Goal: Information Seeking & Learning: Check status

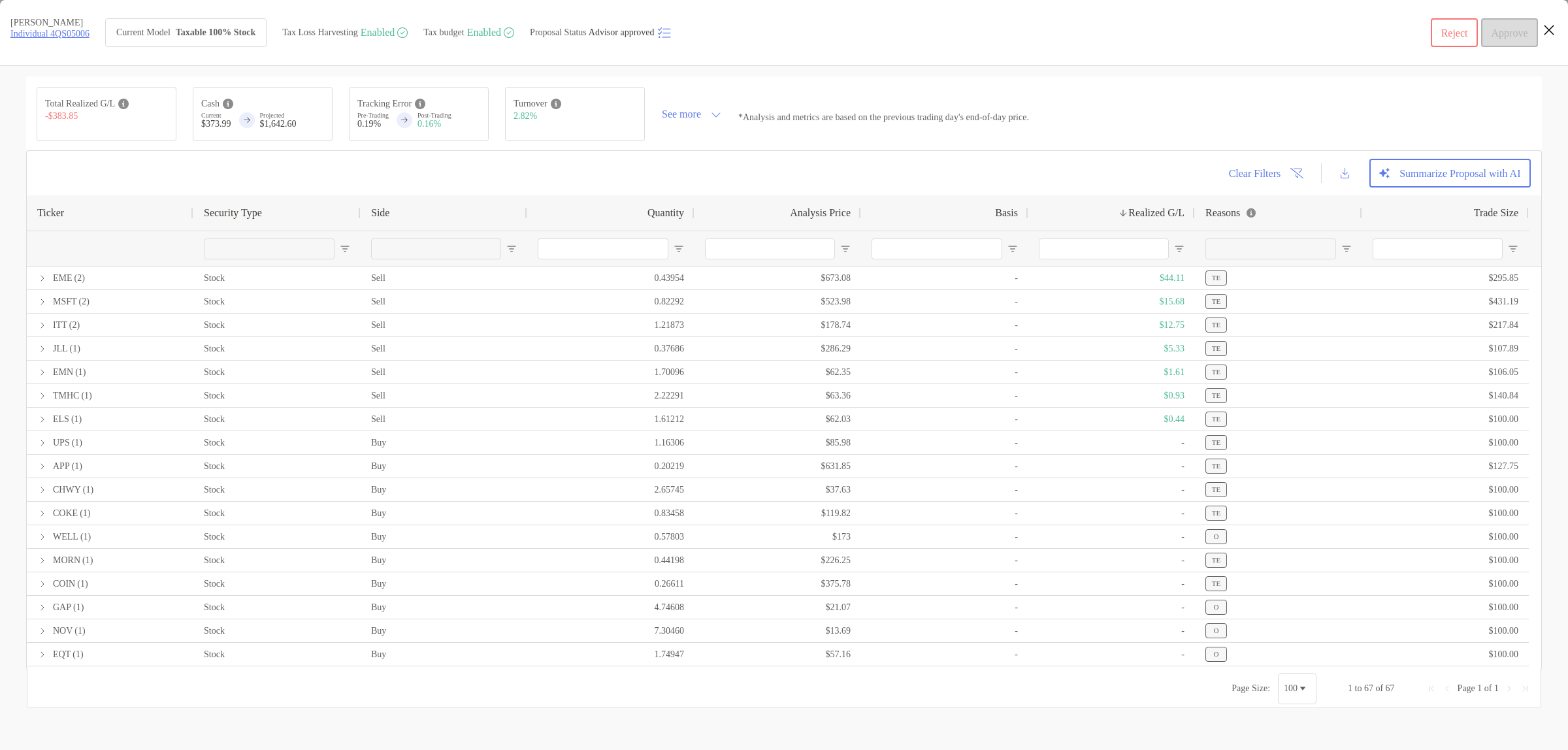
click at [1552, 33] on icon "Close modal" at bounding box center [1549, 30] width 12 height 15
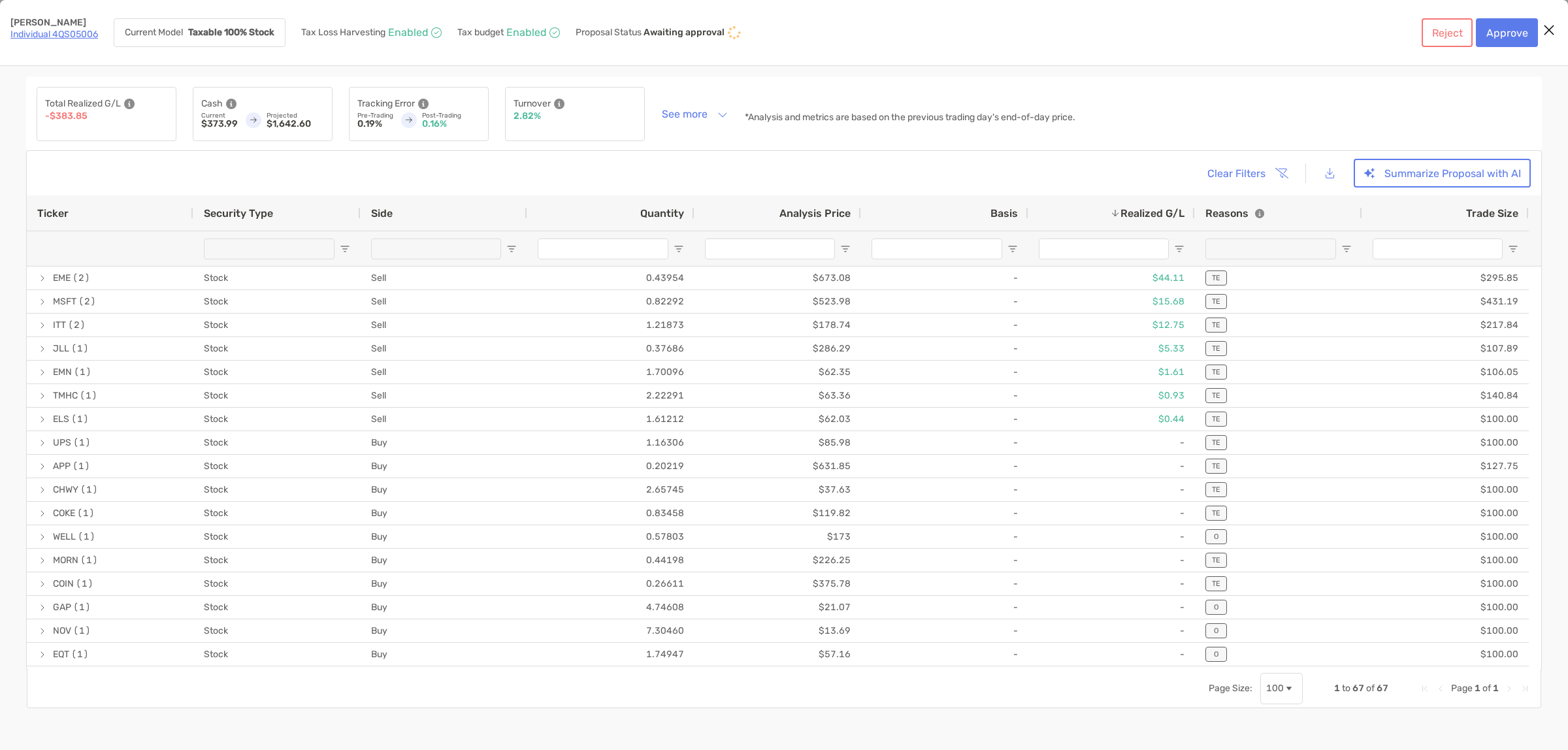
click at [1552, 27] on icon "Close modal" at bounding box center [1549, 30] width 12 height 15
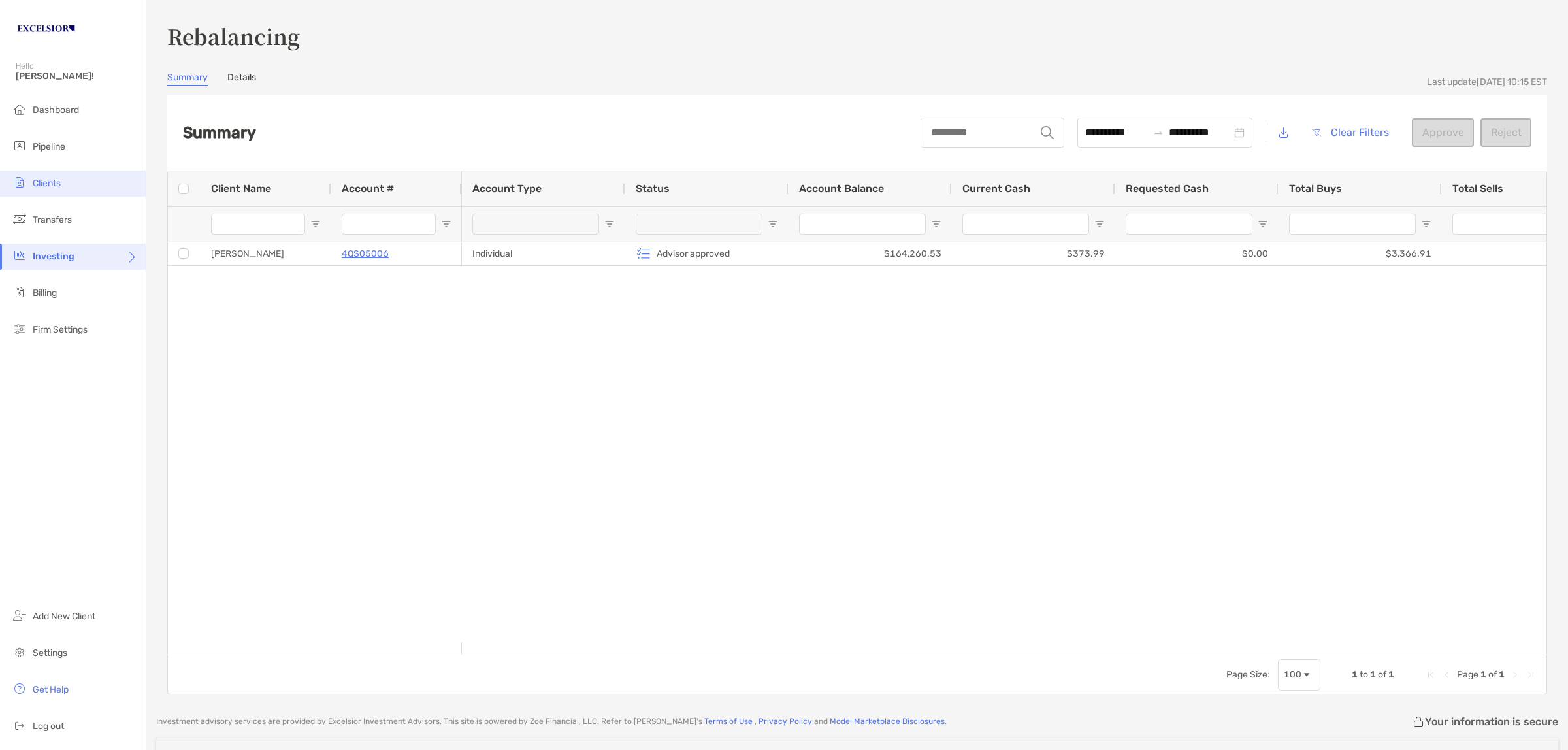
click at [44, 176] on li "Clients" at bounding box center [73, 183] width 146 height 26
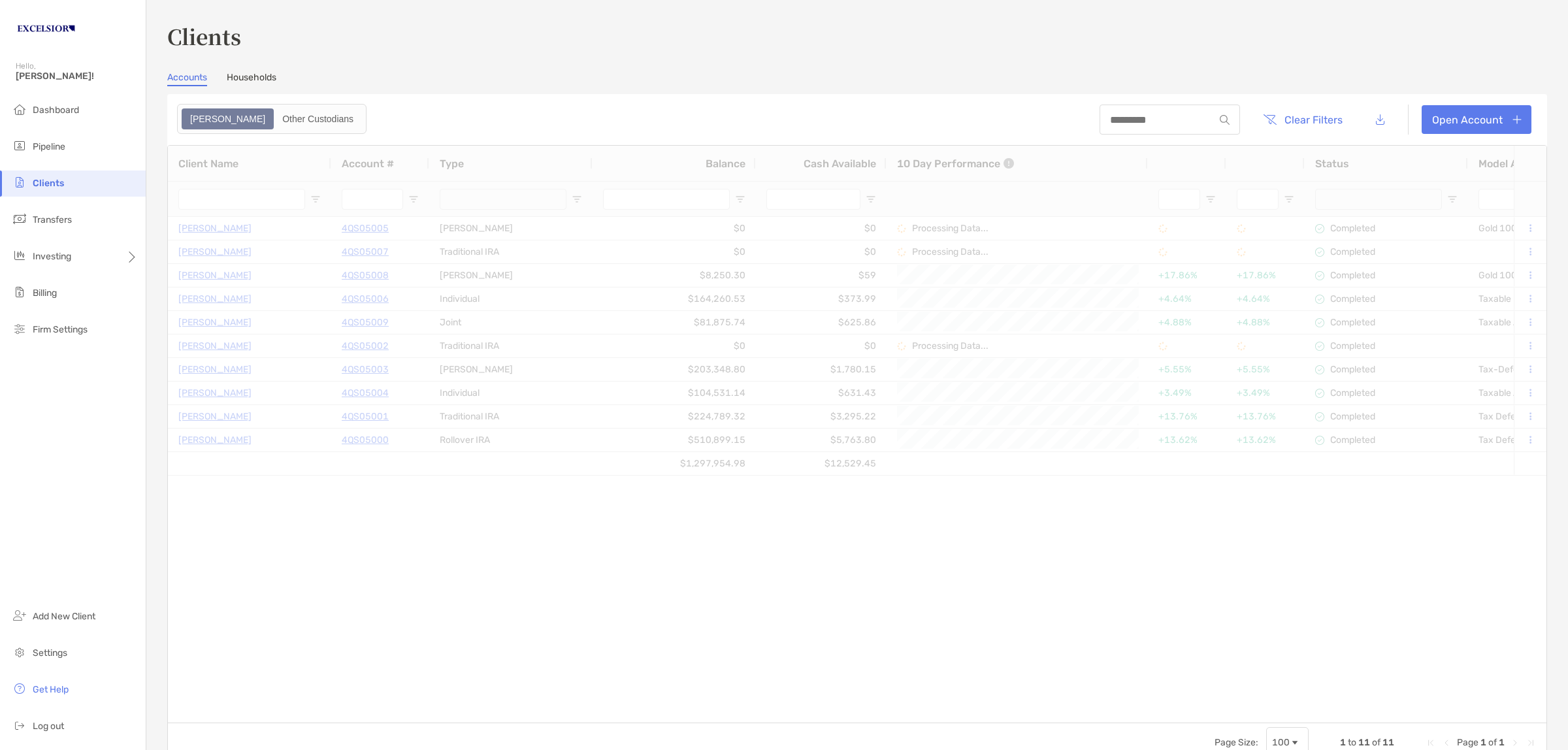
type input "***"
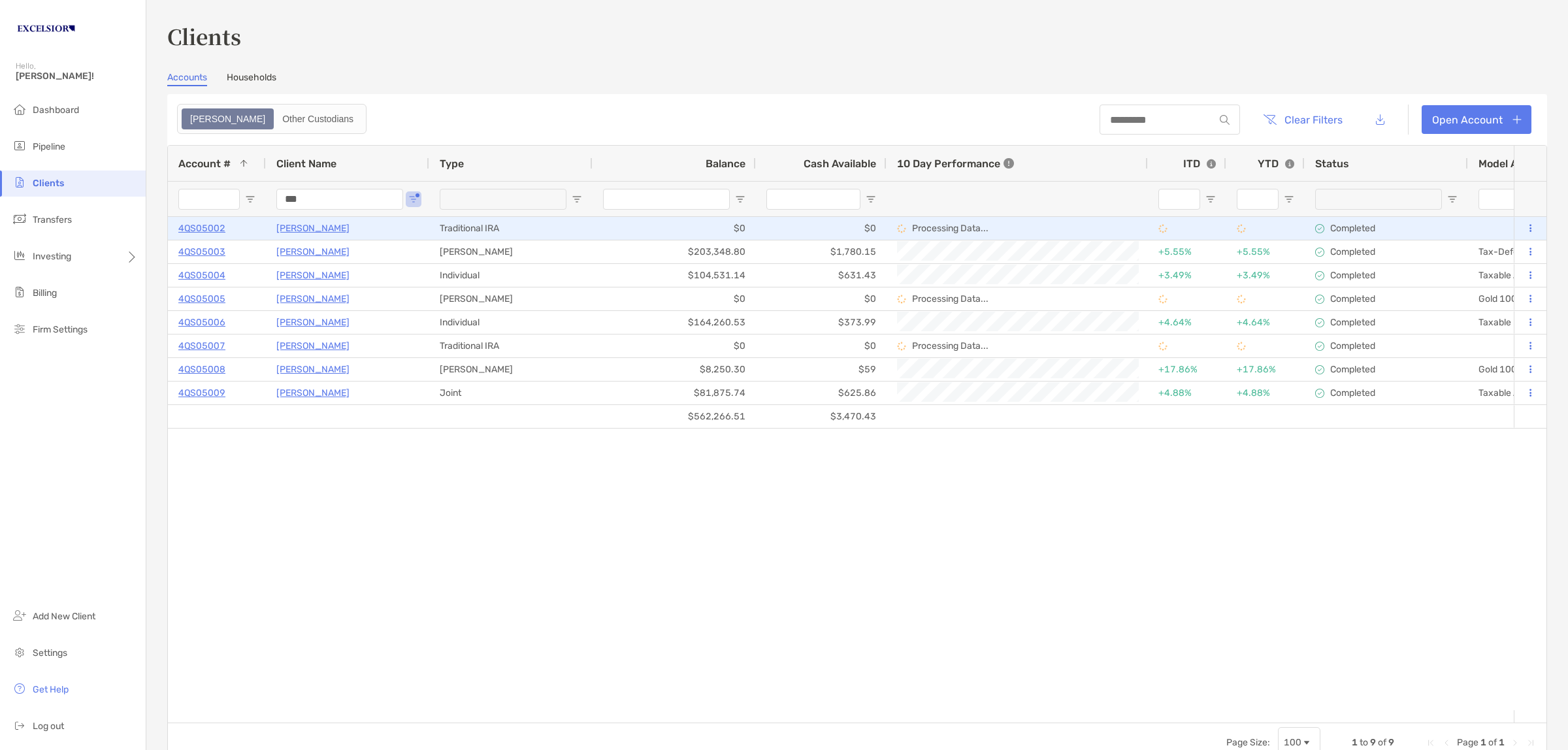
click at [309, 226] on p "Matthew Abeling" at bounding box center [313, 228] width 74 height 16
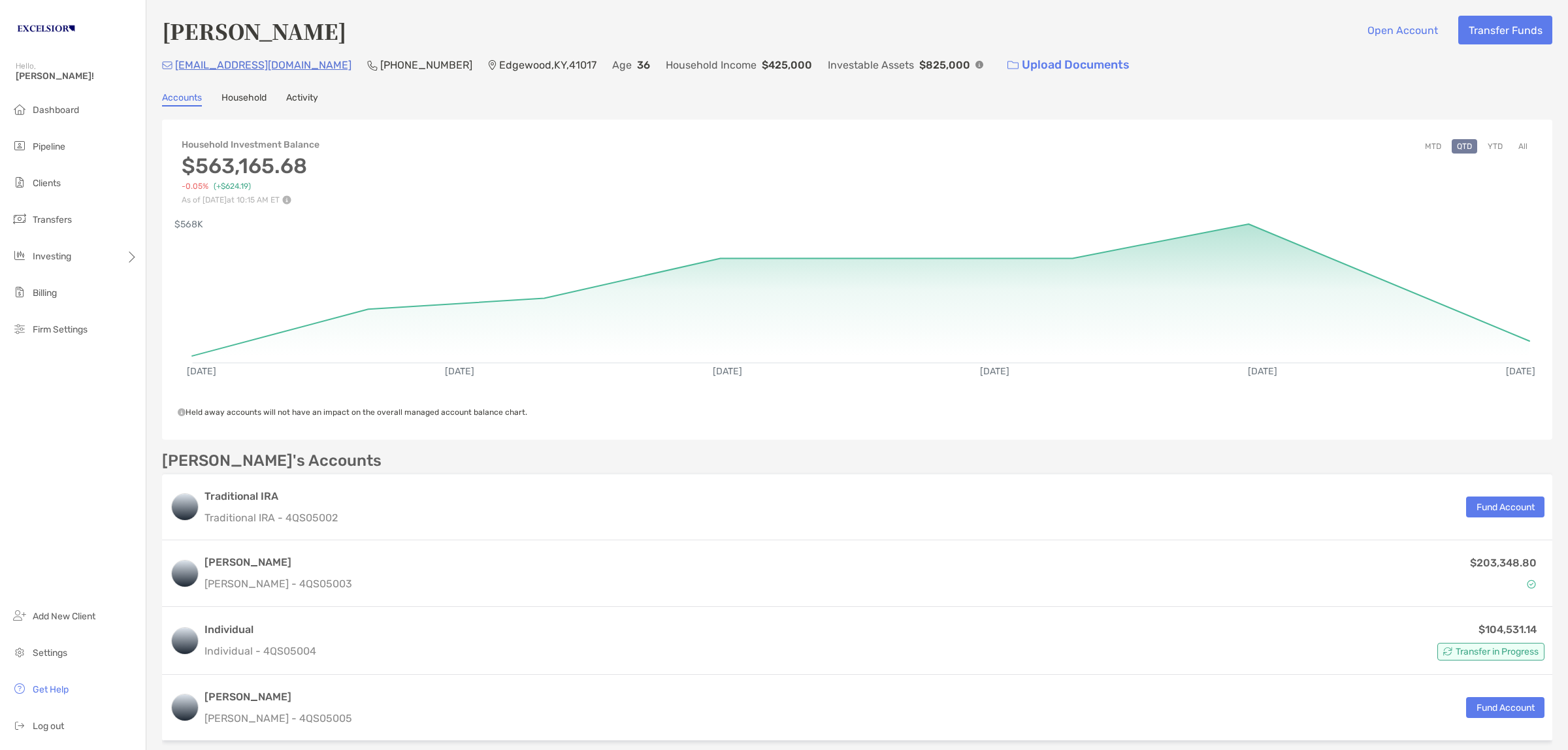
scroll to position [81, 0]
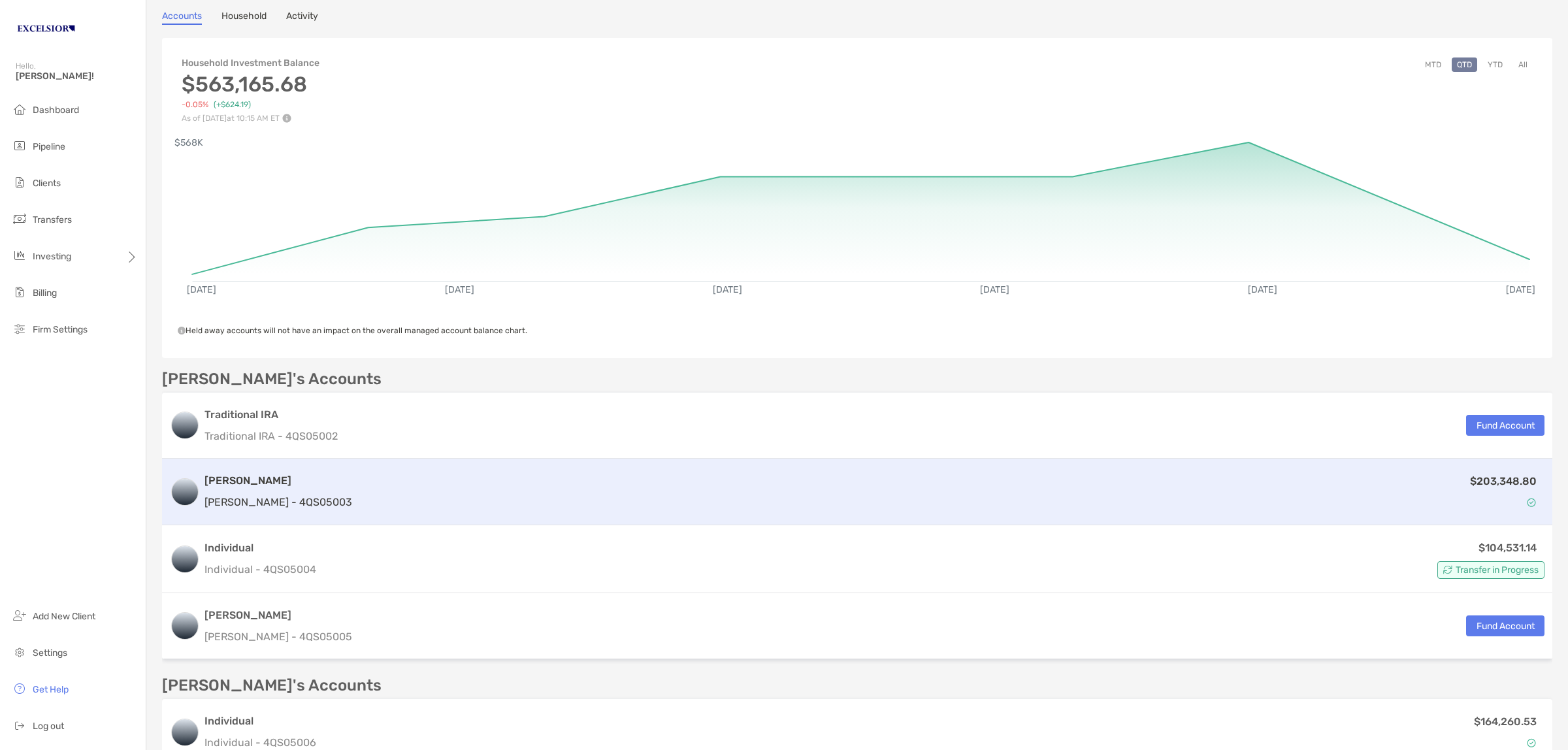
click at [278, 484] on h3 "Roth IRA" at bounding box center [278, 481] width 148 height 15
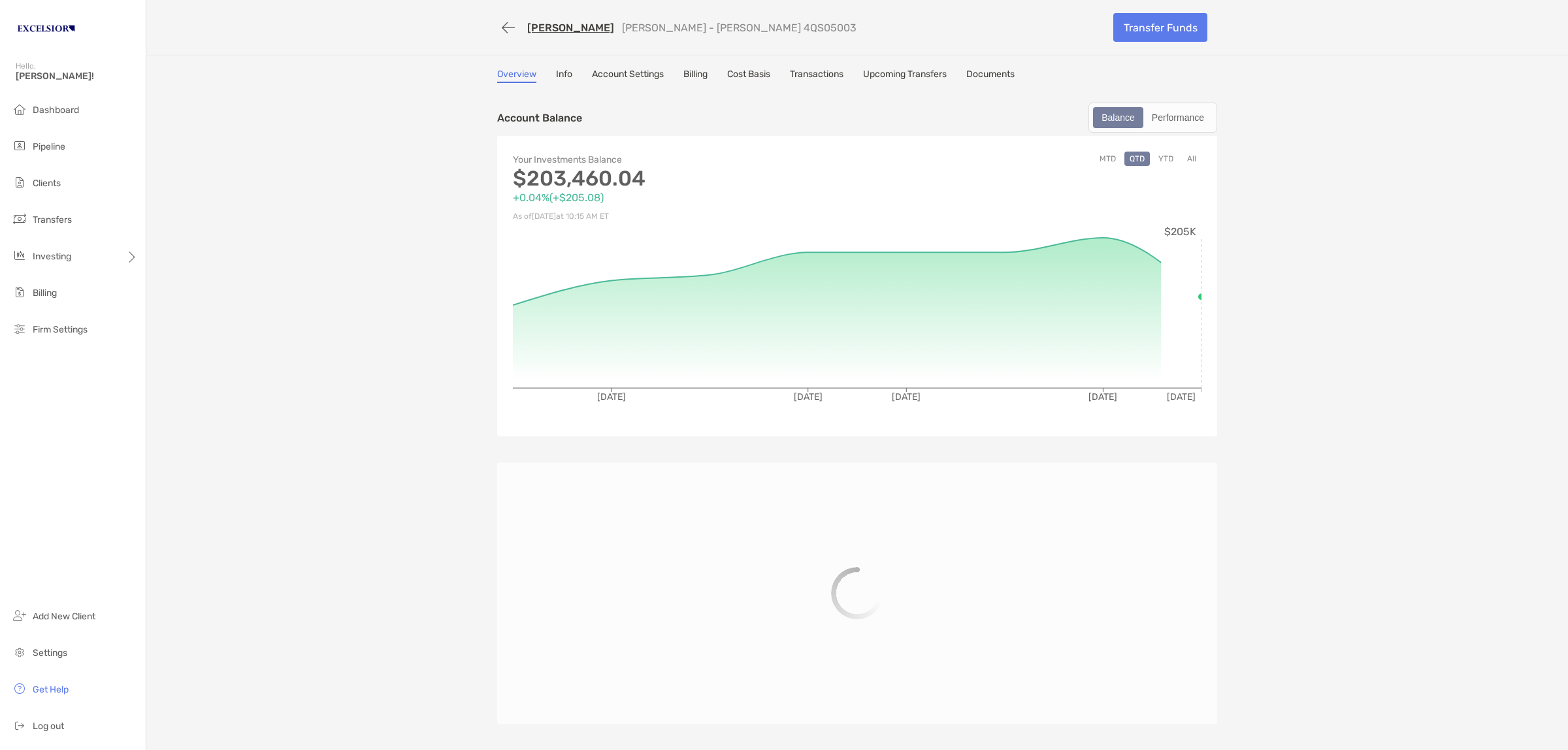
click at [809, 70] on link "Transactions" at bounding box center [816, 75] width 53 height 15
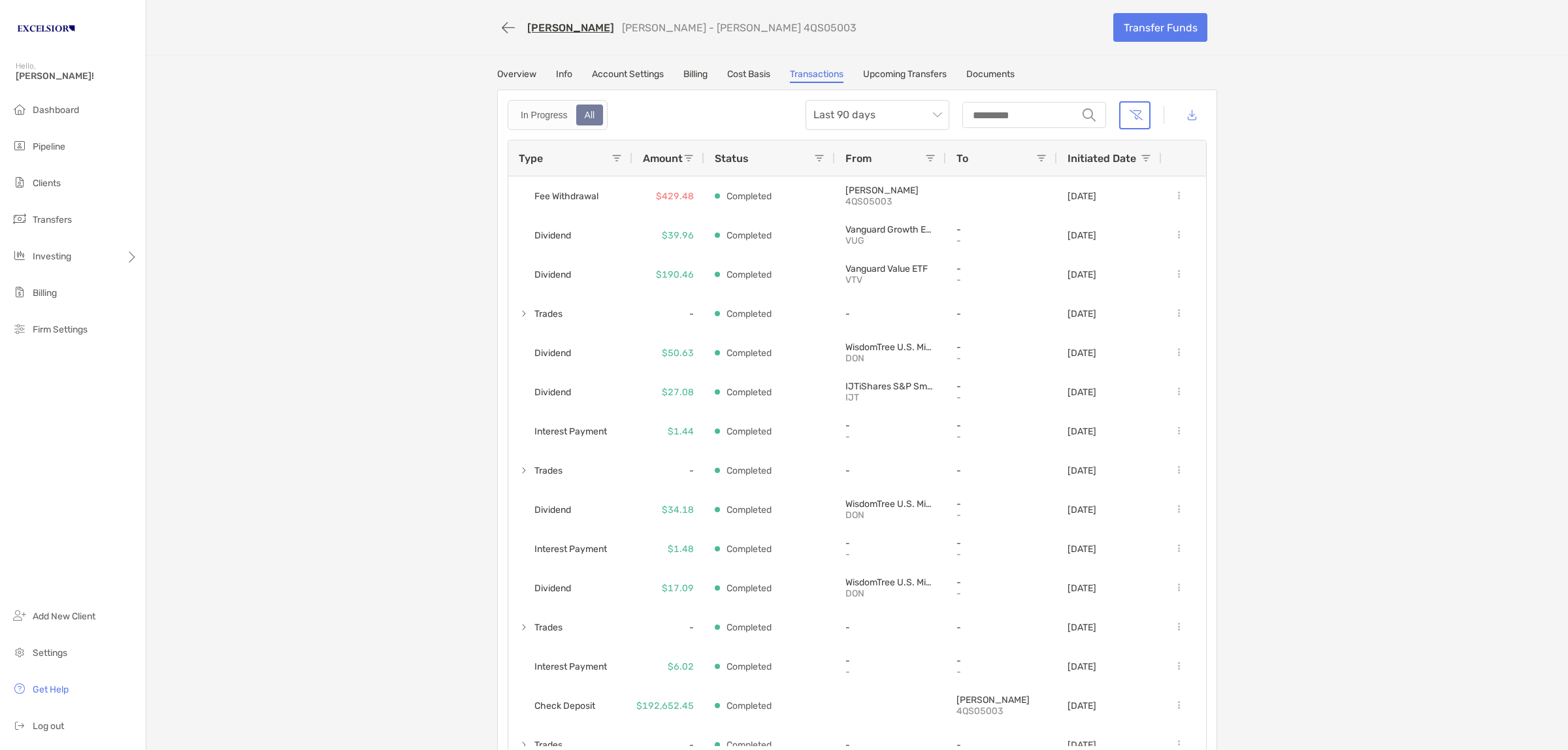
click at [368, 122] on div "Matthew Abeling Roth IRA - Roth IRA 4QS05003 Transfer Funds Overview Info Accou…" at bounding box center [857, 385] width 1422 height 770
click at [1001, 73] on link "Documents" at bounding box center [991, 75] width 48 height 15
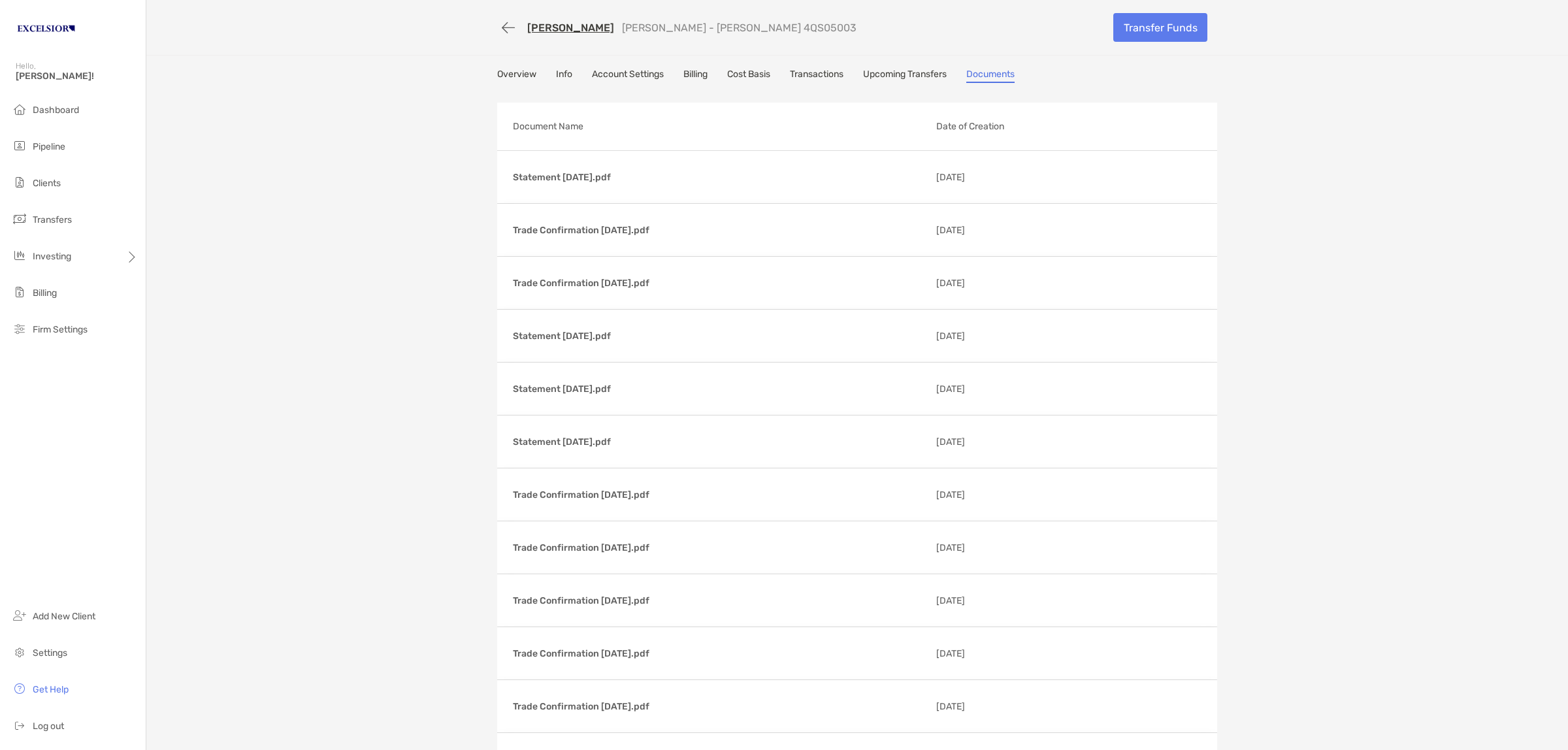
click at [383, 83] on div "Matthew Abeling Roth IRA - Roth IRA 4QS05003 Transfer Funds Overview Info Accou…" at bounding box center [857, 579] width 1422 height 1157
click at [325, 243] on div "Matthew Abeling Roth IRA - Roth IRA 4QS05003 Transfer Funds Overview Info Accou…" at bounding box center [857, 579] width 1422 height 1157
